Goal: Use online tool/utility

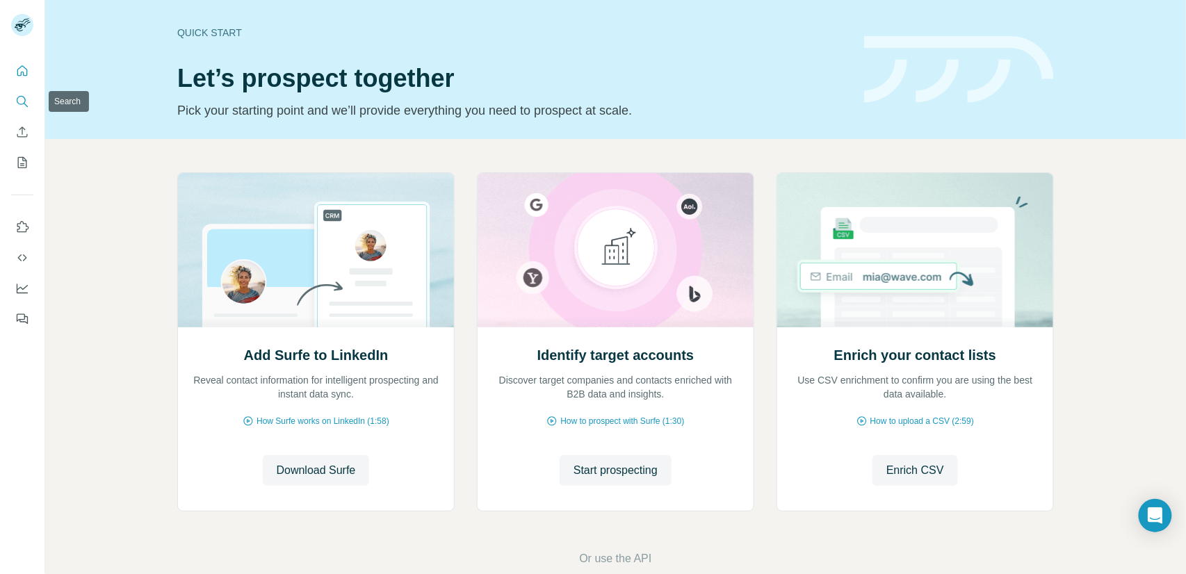
click at [15, 102] on icon "Search" at bounding box center [22, 102] width 14 height 14
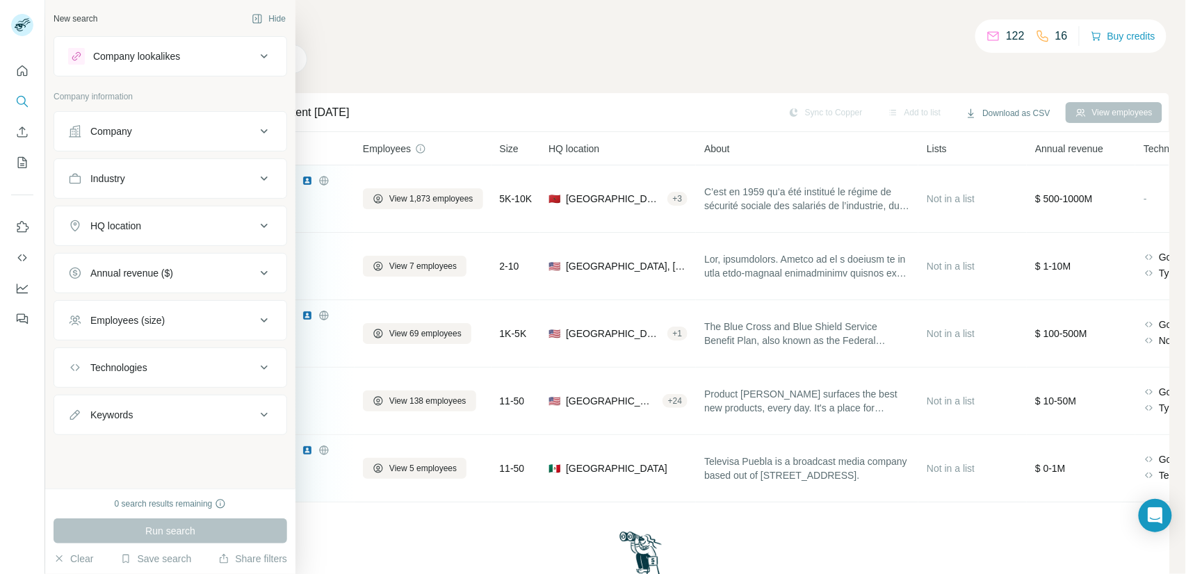
click at [100, 142] on button "Company" at bounding box center [170, 131] width 232 height 33
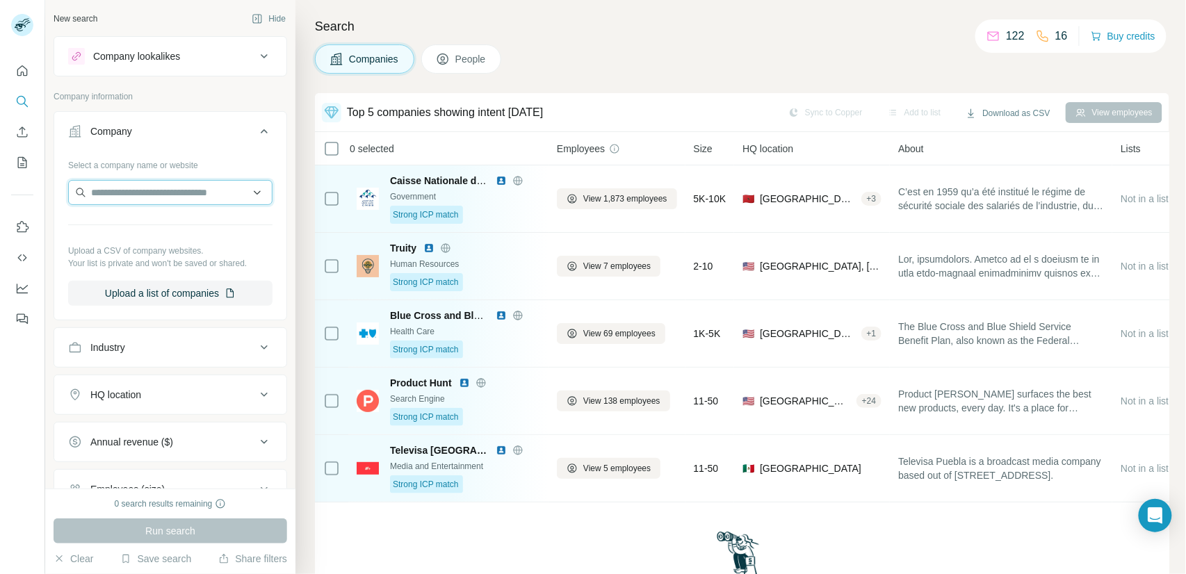
click at [109, 190] on input "text" at bounding box center [170, 192] width 204 height 25
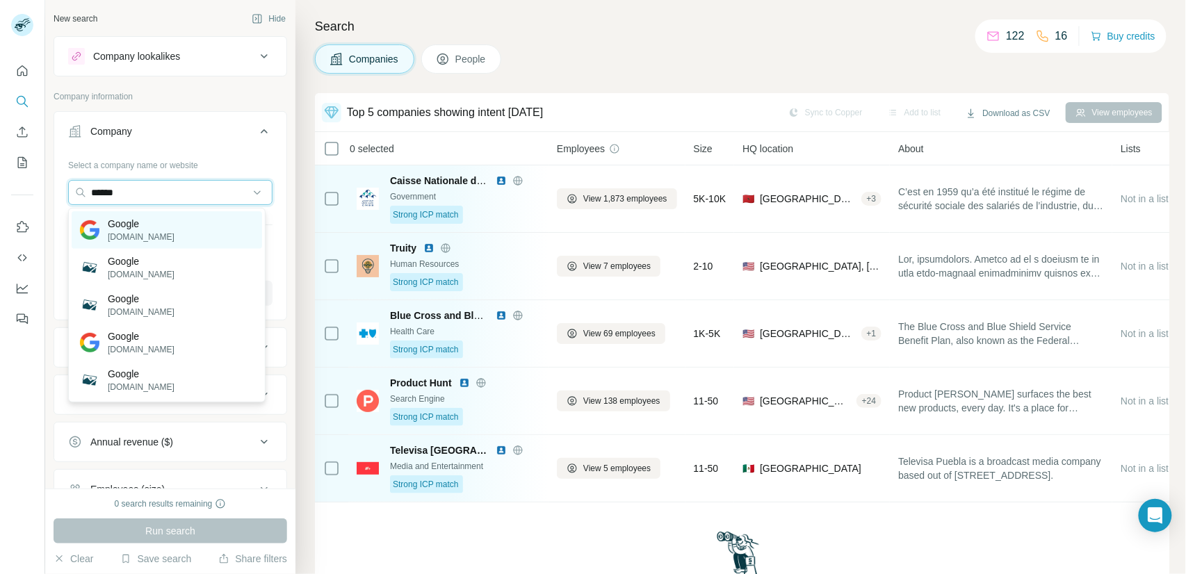
type input "******"
click at [152, 236] on p "[DOMAIN_NAME]" at bounding box center [141, 237] width 67 height 13
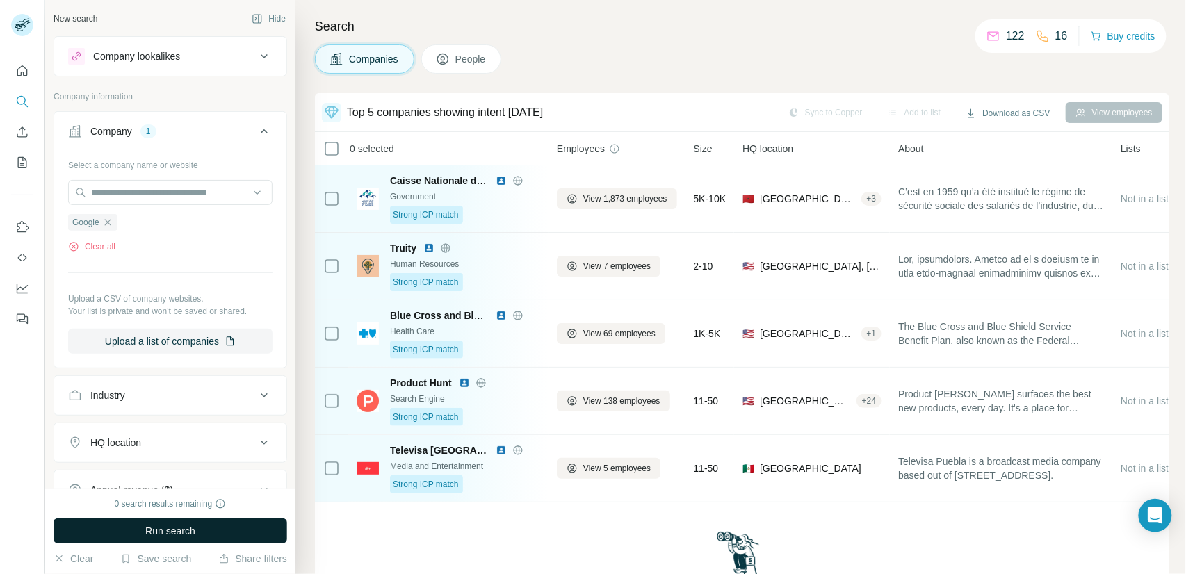
click at [193, 535] on span "Run search" at bounding box center [170, 531] width 50 height 14
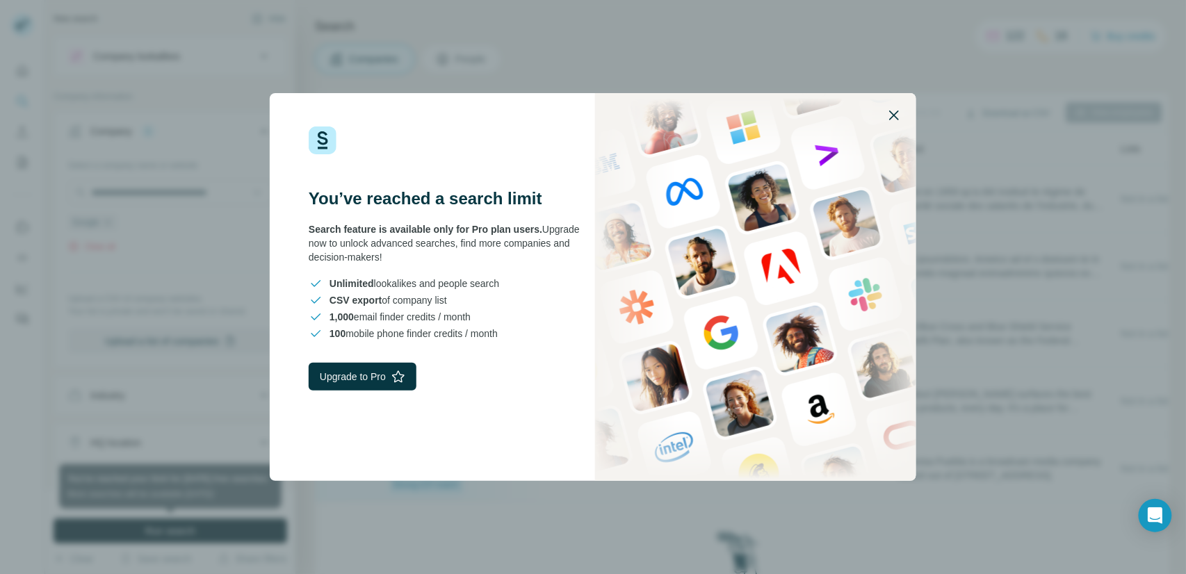
click at [895, 114] on icon "button" at bounding box center [894, 116] width 10 height 10
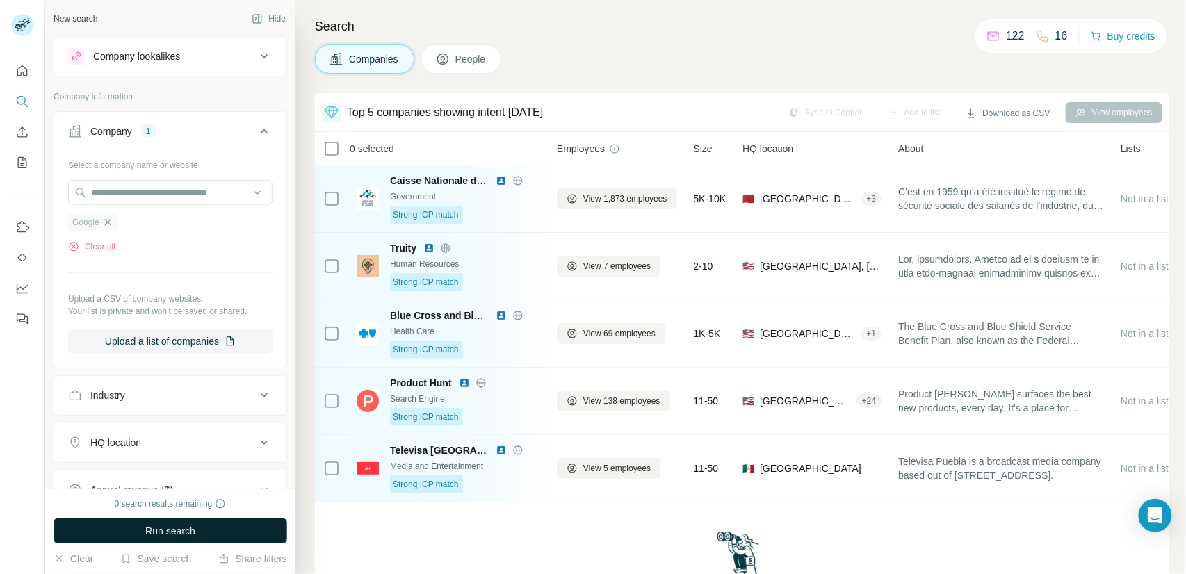
click at [106, 220] on icon "button" at bounding box center [107, 222] width 6 height 6
